Goal: Transaction & Acquisition: Purchase product/service

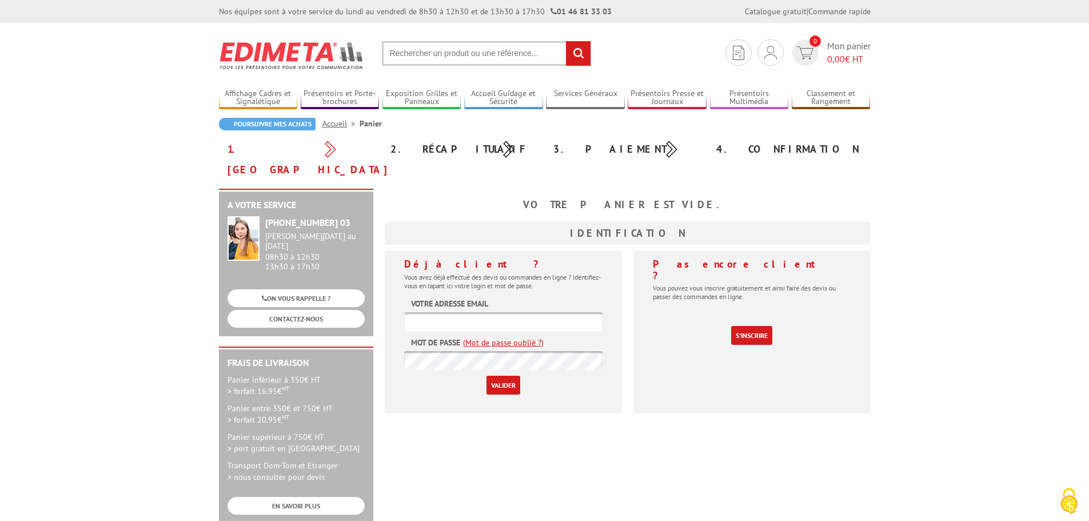
type input "[EMAIL_ADDRESS][DOMAIN_NAME]"
click at [516, 376] on input "Valider" at bounding box center [504, 385] width 34 height 19
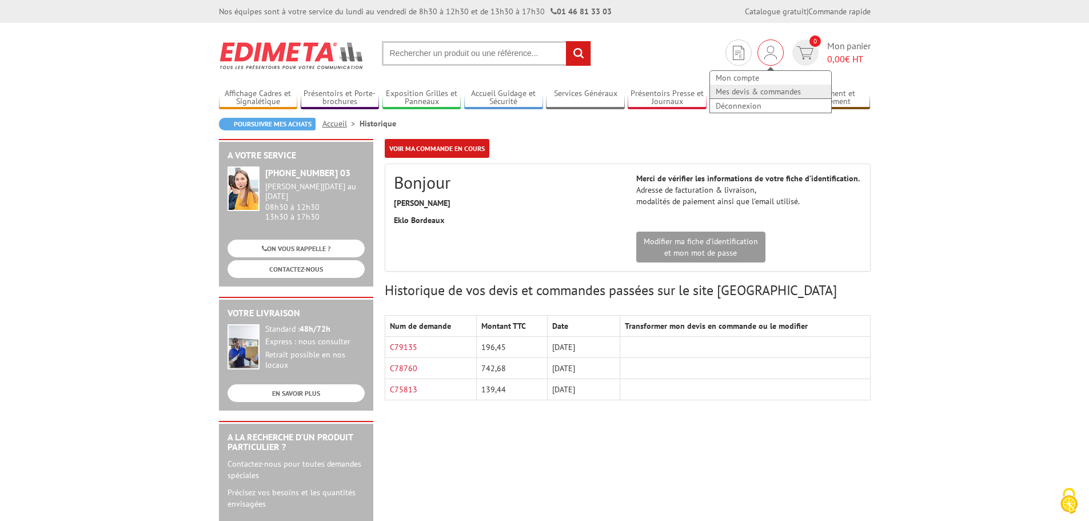
click at [761, 94] on link "Mes devis & commandes" at bounding box center [770, 92] width 121 height 14
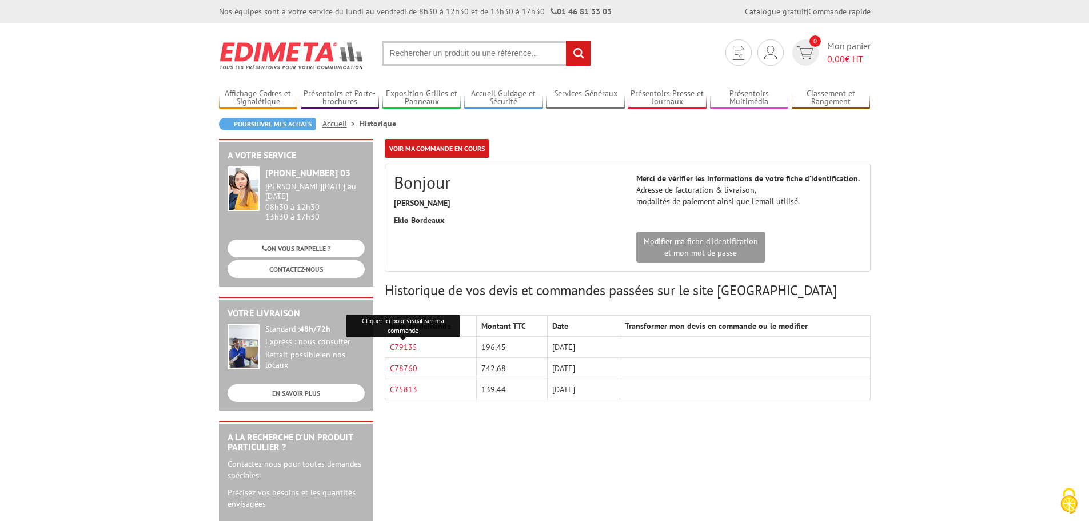
click at [400, 344] on link "C79135" at bounding box center [403, 347] width 27 height 10
click at [451, 60] on input "text" at bounding box center [486, 53] width 209 height 25
paste input "PORTE-VISUEL/MENU MIXTE VERTICAL-INCLINé PLEXIGLASS A4"
type input "PORTE-VISUEL/MENU MIXTE VERTICAL-INCLINé PLEXIGLASS A4"
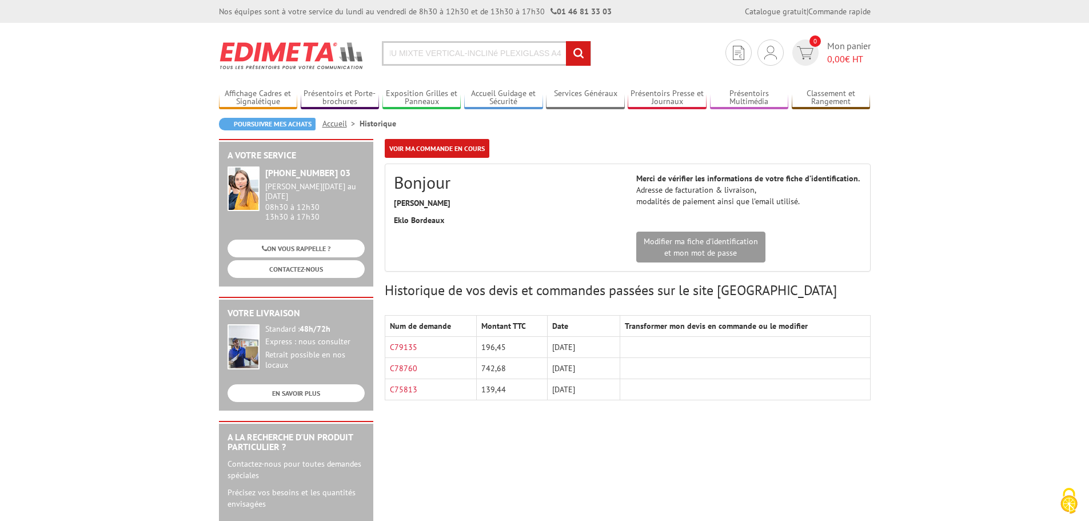
click at [566, 41] on input "rechercher" at bounding box center [578, 53] width 25 height 25
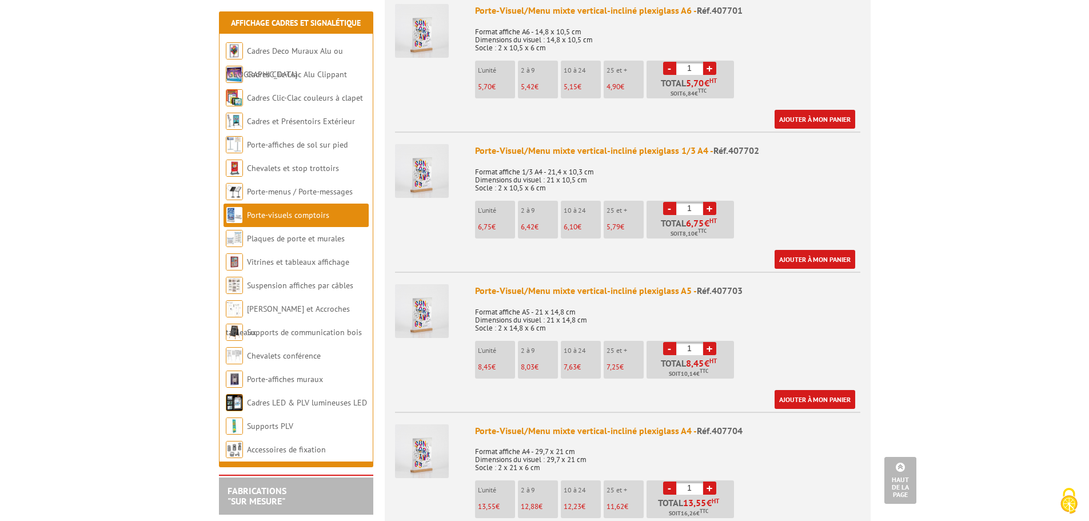
click at [690, 342] on input "1" at bounding box center [689, 348] width 27 height 13
type input "20"
click at [808, 390] on link "Ajouter à mon panier" at bounding box center [815, 399] width 81 height 19
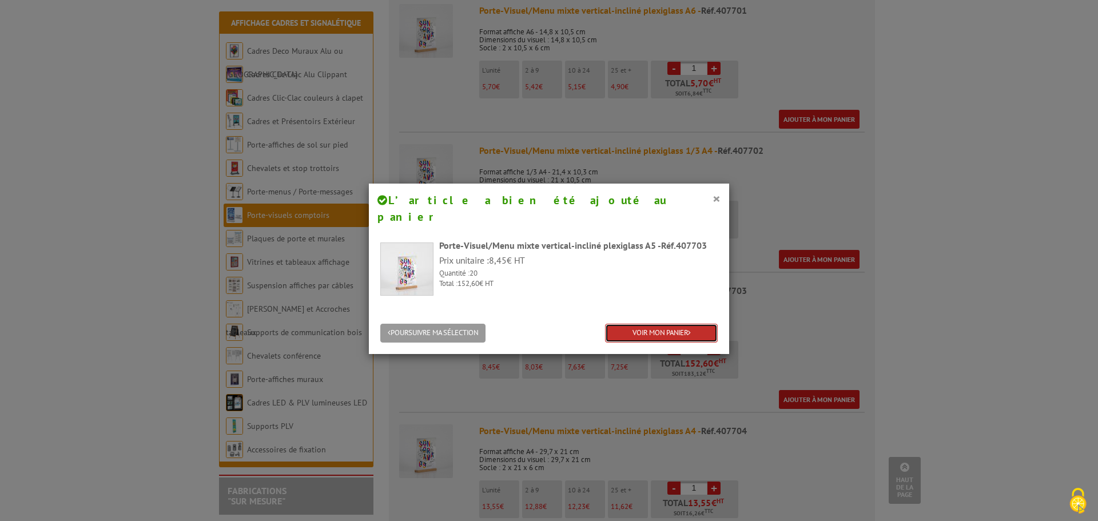
click at [632, 324] on link "VOIR MON PANIER" at bounding box center [661, 333] width 113 height 19
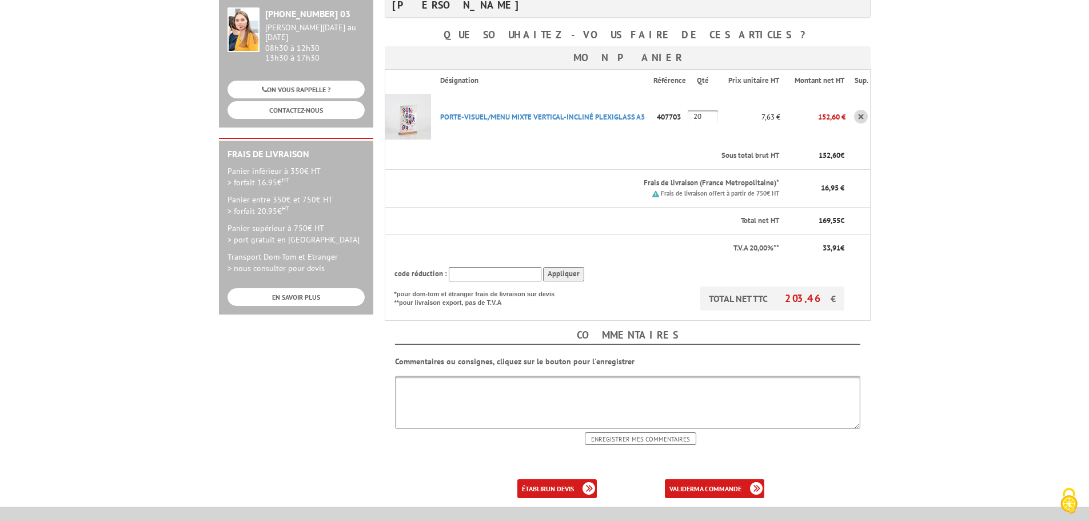
scroll to position [229, 0]
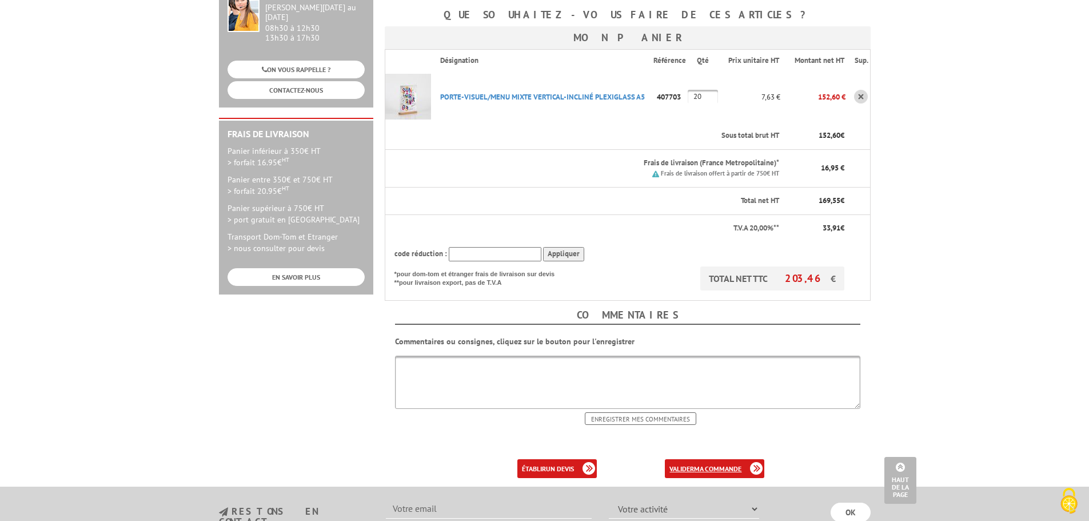
click at [707, 464] on b "ma commande" at bounding box center [717, 468] width 47 height 9
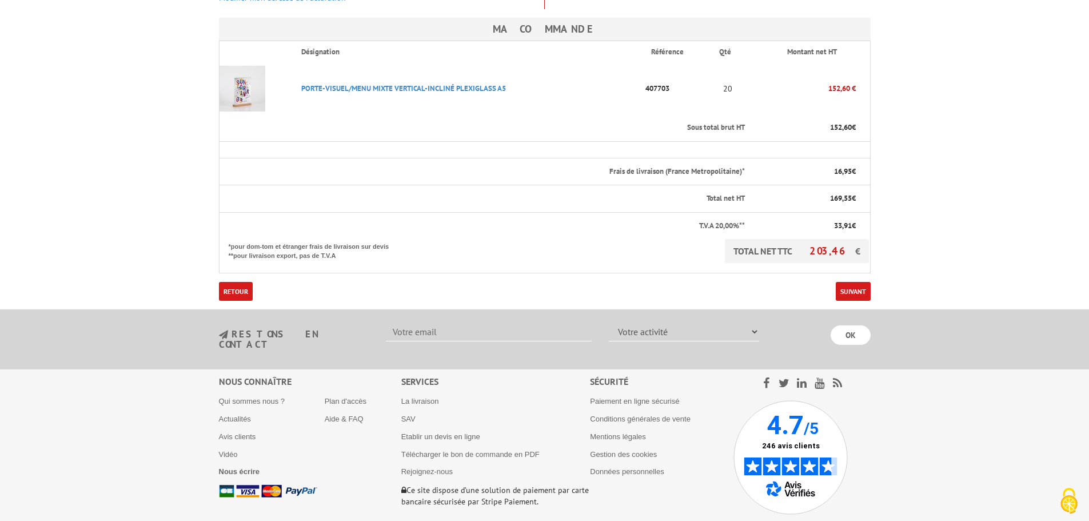
scroll to position [286, 0]
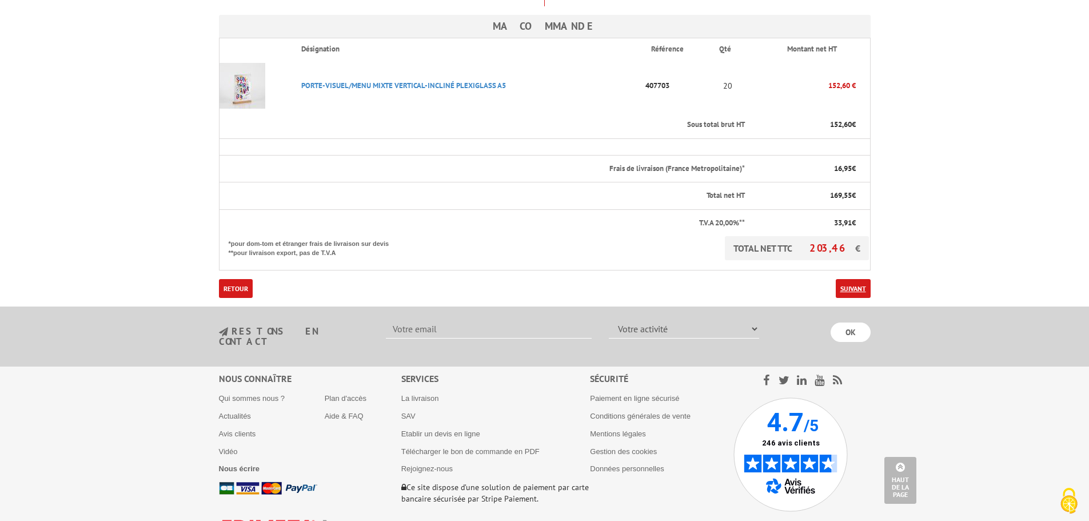
click at [856, 279] on link "Suivant" at bounding box center [853, 288] width 35 height 19
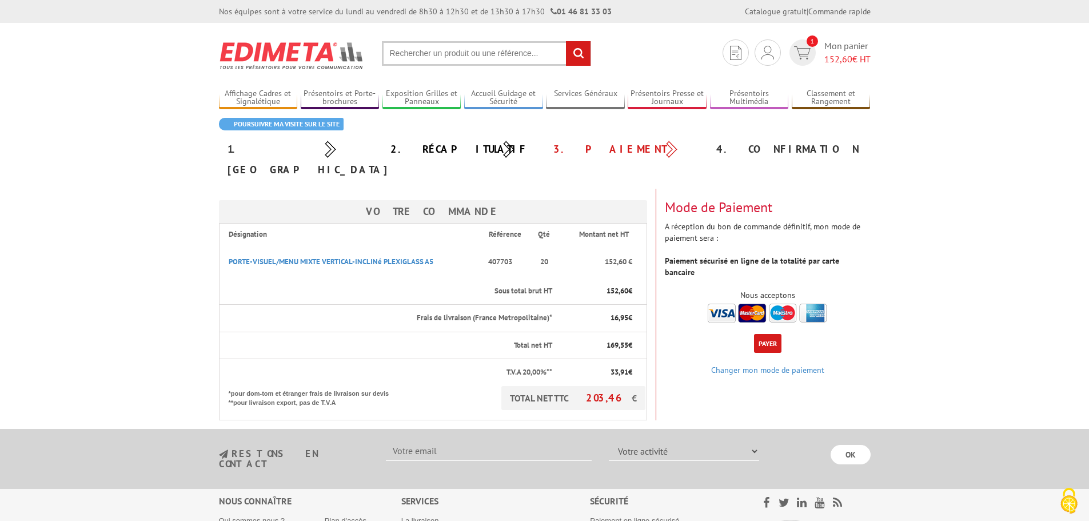
click at [726, 304] on img at bounding box center [767, 313] width 119 height 19
click at [766, 334] on button "Payer" at bounding box center [767, 343] width 27 height 19
